Goal: Information Seeking & Learning: Learn about a topic

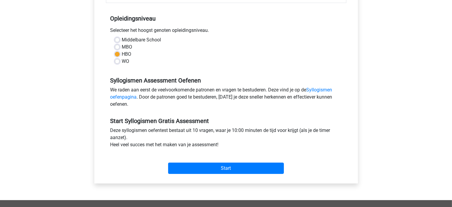
scroll to position [142, 0]
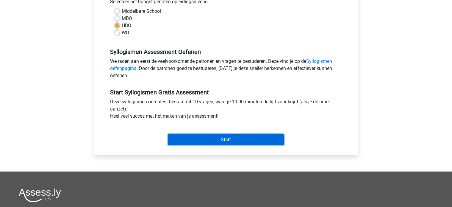
click at [233, 138] on input "Start" at bounding box center [226, 139] width 116 height 11
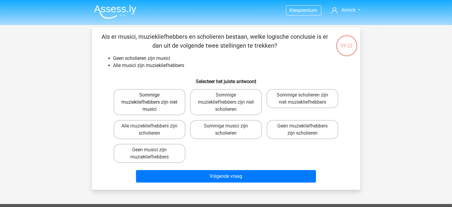
click at [154, 100] on label "Sommige muziekliefhebbers zijn niet musici" at bounding box center [150, 102] width 72 height 26
click at [153, 99] on input "Sommige muziekliefhebbers zijn niet musici" at bounding box center [152, 97] width 4 height 4
radio input "true"
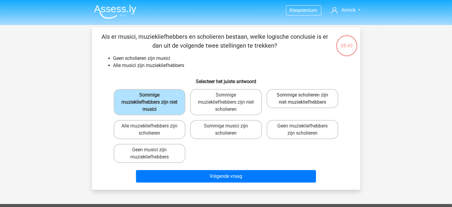
click at [307, 103] on label "Sommige scholieren zijn niet muziekliefhebbers" at bounding box center [303, 98] width 72 height 19
click at [307, 99] on input "Sommige scholieren zijn niet muziekliefhebbers" at bounding box center [305, 97] width 4 height 4
radio input "true"
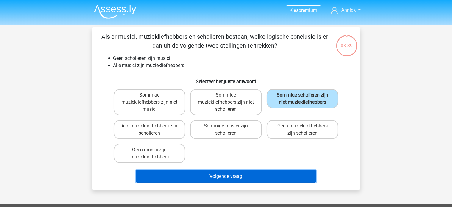
click at [247, 177] on button "Volgende vraag" at bounding box center [226, 176] width 180 height 13
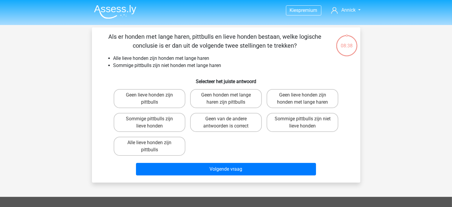
scroll to position [27, 0]
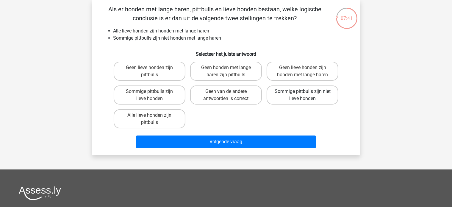
click at [315, 95] on label "Sommige pittbulls zijn niet lieve honden" at bounding box center [303, 94] width 72 height 19
click at [307, 95] on input "Sommige pittbulls zijn niet lieve honden" at bounding box center [305, 93] width 4 height 4
radio input "true"
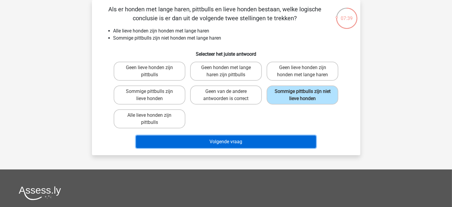
click at [237, 143] on button "Volgende vraag" at bounding box center [226, 142] width 180 height 13
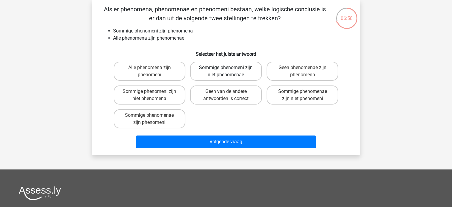
click at [243, 73] on label "Sommige phenomeni zijn niet phenomenae" at bounding box center [226, 71] width 72 height 19
click at [230, 71] on input "Sommige phenomeni zijn niet phenomenae" at bounding box center [228, 70] width 4 height 4
radio input "true"
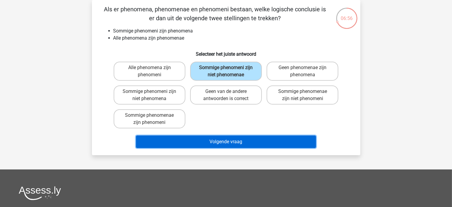
click at [213, 145] on button "Volgende vraag" at bounding box center [226, 142] width 180 height 13
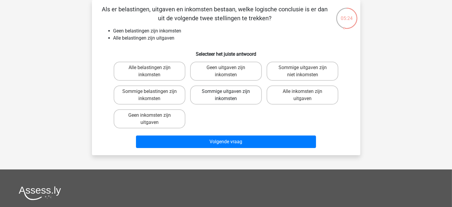
click at [235, 95] on label "Sommige uitgaven zijn inkomsten" at bounding box center [226, 94] width 72 height 19
click at [230, 95] on input "Sommige uitgaven zijn inkomsten" at bounding box center [228, 93] width 4 height 4
radio input "true"
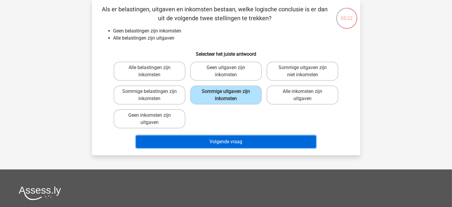
click at [217, 138] on button "Volgende vraag" at bounding box center [226, 142] width 180 height 13
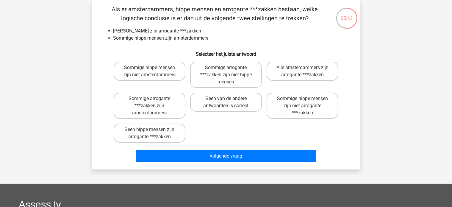
drag, startPoint x: 165, startPoint y: 82, endPoint x: 221, endPoint y: 107, distance: 60.9
click at [221, 107] on div "Sommige hippe mensen zijn niet amsterdammers Sommige arrogante ***zakken zijn n…" at bounding box center [226, 102] width 230 height 86
click at [221, 107] on label "Geen van de andere antwoorden is correct" at bounding box center [226, 102] width 72 height 19
click at [226, 102] on input "Geen van de andere antwoorden is correct" at bounding box center [228, 101] width 4 height 4
radio input "true"
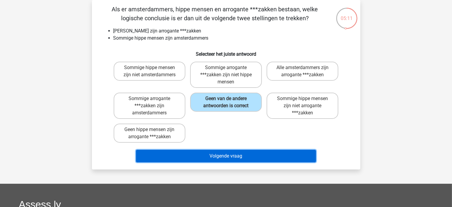
click at [207, 154] on button "Volgende vraag" at bounding box center [226, 156] width 180 height 13
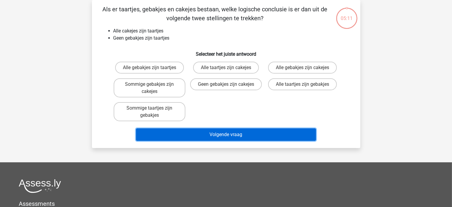
click at [228, 131] on button "Volgende vraag" at bounding box center [226, 134] width 180 height 13
click at [243, 133] on button "Volgende vraag" at bounding box center [226, 134] width 180 height 13
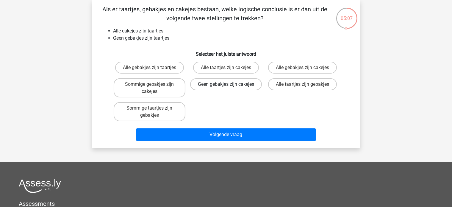
click at [233, 90] on label "Geen gebakjes zijn cakejes" at bounding box center [226, 84] width 72 height 12
click at [230, 88] on input "Geen gebakjes zijn cakejes" at bounding box center [228, 86] width 4 height 4
radio input "true"
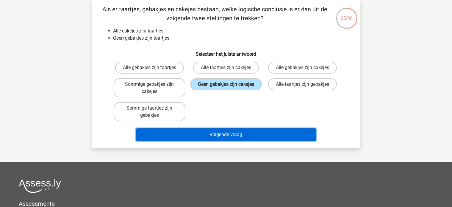
click at [217, 135] on button "Volgende vraag" at bounding box center [226, 134] width 180 height 13
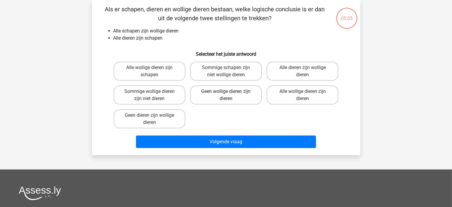
click at [234, 98] on label "Geen wollige dieren zijn dieren" at bounding box center [226, 94] width 72 height 19
click at [230, 95] on input "Geen wollige dieren zijn dieren" at bounding box center [228, 93] width 4 height 4
radio input "true"
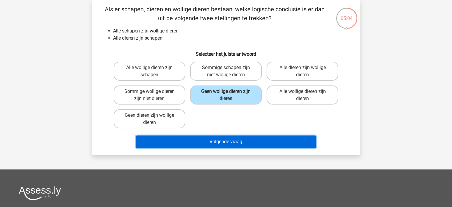
click at [222, 139] on button "Volgende vraag" at bounding box center [226, 142] width 180 height 13
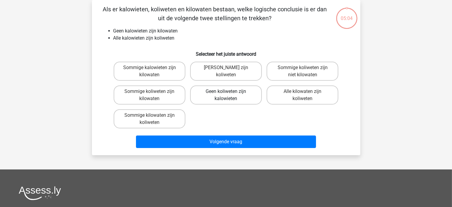
click at [240, 99] on label "Geen koliweten zijn kalowieten" at bounding box center [226, 94] width 72 height 19
click at [230, 95] on input "Geen koliweten zijn kalowieten" at bounding box center [228, 93] width 4 height 4
radio input "true"
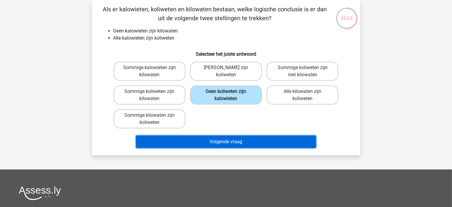
click at [224, 141] on button "Volgende vraag" at bounding box center [226, 142] width 180 height 13
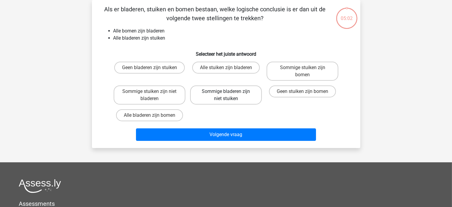
click at [244, 96] on label "Sommige bladeren zijn niet stuiken" at bounding box center [226, 94] width 72 height 19
click at [230, 95] on input "Sommige bladeren zijn niet stuiken" at bounding box center [228, 93] width 4 height 4
radio input "true"
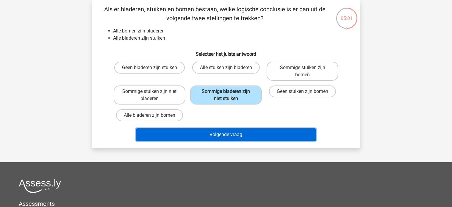
click at [228, 135] on button "Volgende vraag" at bounding box center [226, 134] width 180 height 13
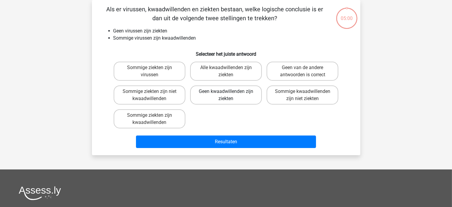
click at [233, 96] on label "Geen kwaadwillenden zijn ziekten" at bounding box center [226, 94] width 72 height 19
click at [230, 95] on input "Geen kwaadwillenden zijn ziekten" at bounding box center [228, 93] width 4 height 4
radio input "true"
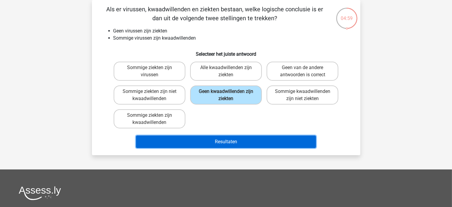
click at [212, 141] on button "Resultaten" at bounding box center [226, 142] width 180 height 13
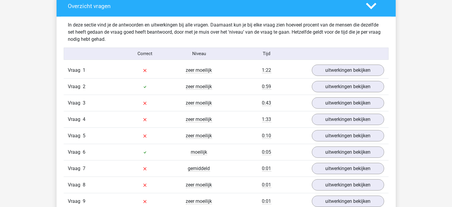
scroll to position [471, 0]
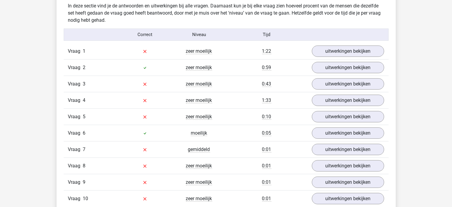
click at [451, 103] on div "Kies premium Annick annicksnels@gmail.com" at bounding box center [226, 185] width 452 height 1312
click at [348, 52] on link "uitwerkingen bekijken" at bounding box center [347, 51] width 83 height 13
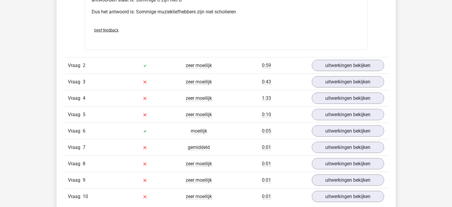
scroll to position [726, 0]
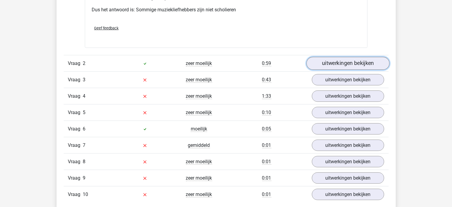
click at [364, 64] on link "uitwerkingen bekijken" at bounding box center [347, 63] width 83 height 13
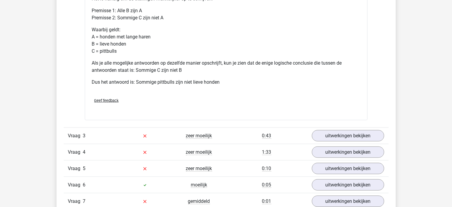
scroll to position [933, 0]
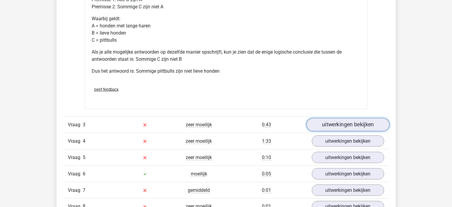
click at [375, 123] on link "uitwerkingen bekijken" at bounding box center [347, 124] width 83 height 13
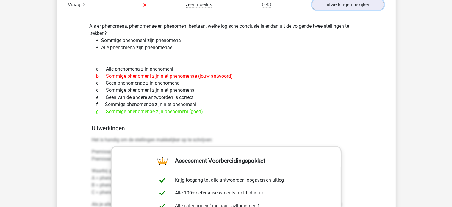
scroll to position [1061, 0]
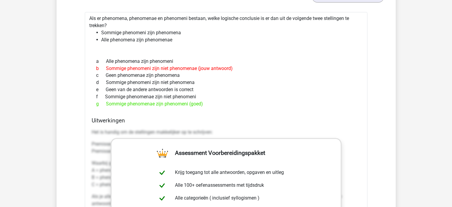
click at [331, 91] on div "e Geen van de andere antwoorden is correct" at bounding box center [226, 89] width 269 height 7
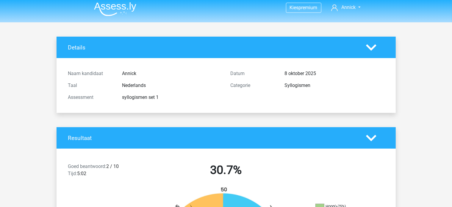
scroll to position [0, 0]
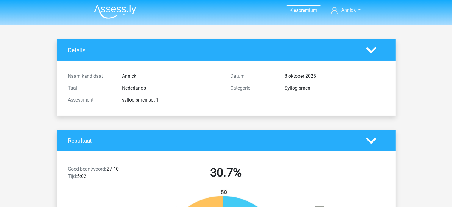
click at [340, 15] on nav "Kies premium Annick annicksnels@gmail.com" at bounding box center [226, 10] width 274 height 19
click at [343, 10] on span "Annick" at bounding box center [349, 10] width 14 height 6
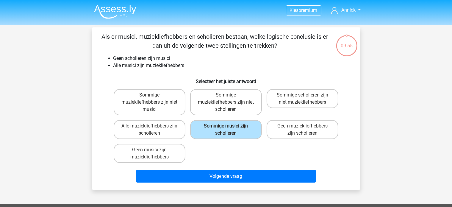
click at [111, 11] on img at bounding box center [115, 12] width 42 height 14
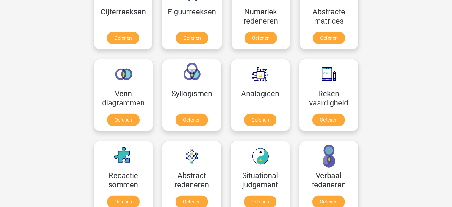
scroll to position [303, 0]
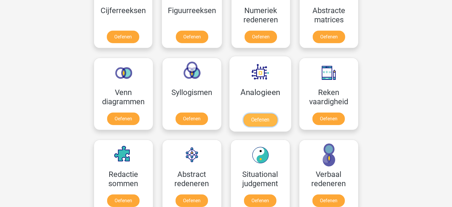
click at [256, 113] on link "Oefenen" at bounding box center [260, 119] width 34 height 13
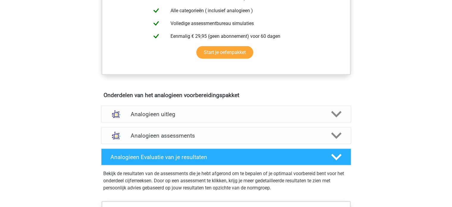
scroll to position [263, 0]
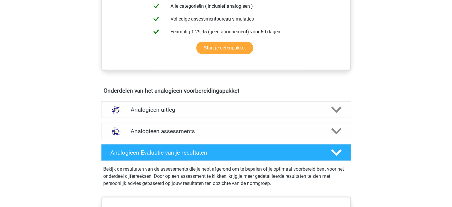
click at [337, 106] on icon at bounding box center [336, 110] width 10 height 10
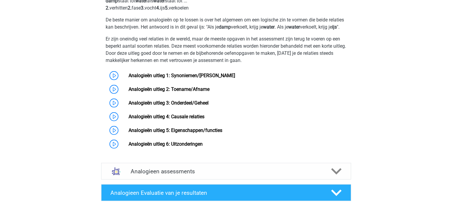
scroll to position [446, 0]
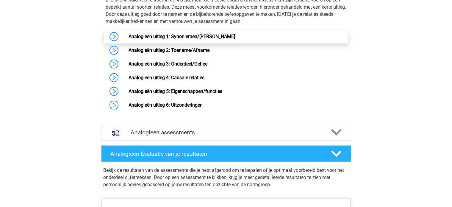
click at [129, 39] on link "Analogieën uitleg 1: Synoniemen/[PERSON_NAME]" at bounding box center [182, 37] width 107 height 6
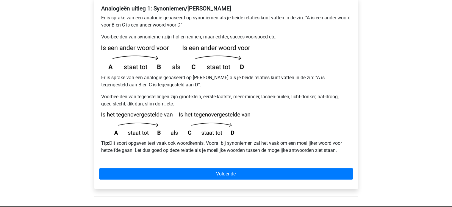
scroll to position [125, 0]
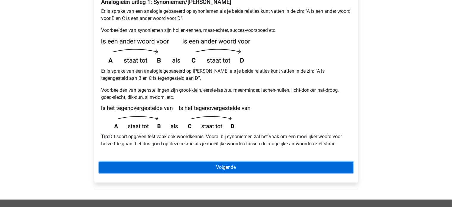
click at [275, 162] on link "Volgende" at bounding box center [226, 167] width 254 height 11
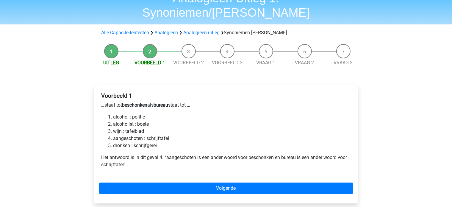
scroll to position [34, 0]
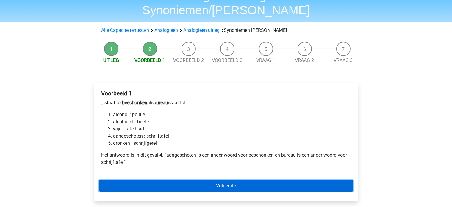
click at [215, 180] on link "Volgende" at bounding box center [226, 185] width 254 height 11
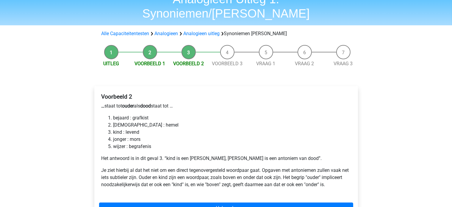
scroll to position [36, 0]
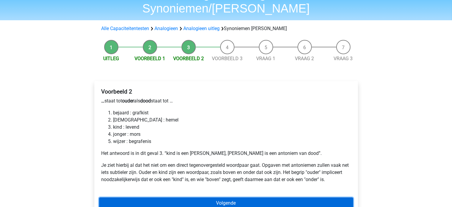
click at [225, 197] on link "Volgende" at bounding box center [226, 202] width 254 height 11
